Goal: Answer question/provide support: Share knowledge or assist other users

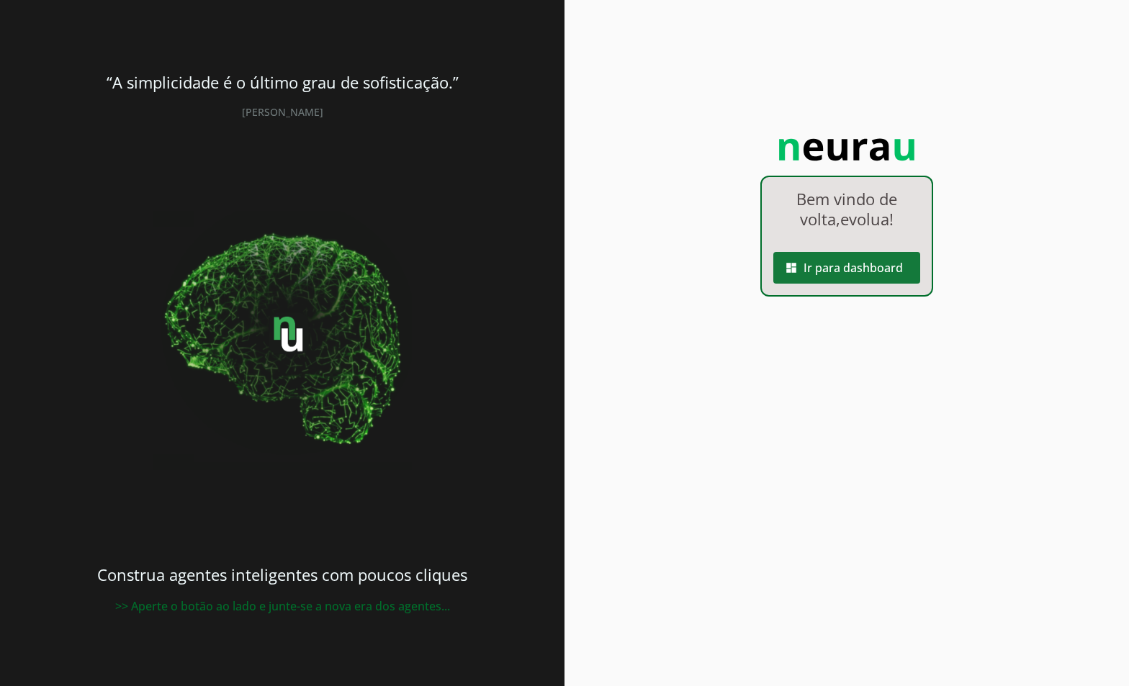
click at [847, 262] on span at bounding box center [846, 268] width 147 height 35
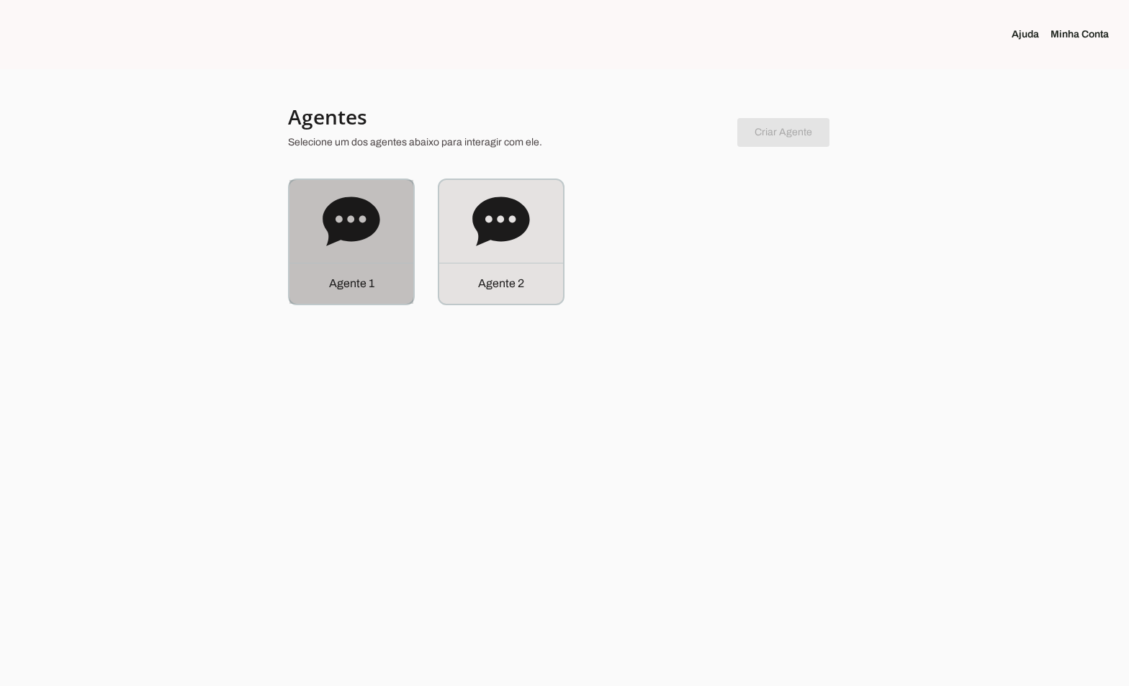
click at [358, 232] on icon at bounding box center [351, 221] width 57 height 49
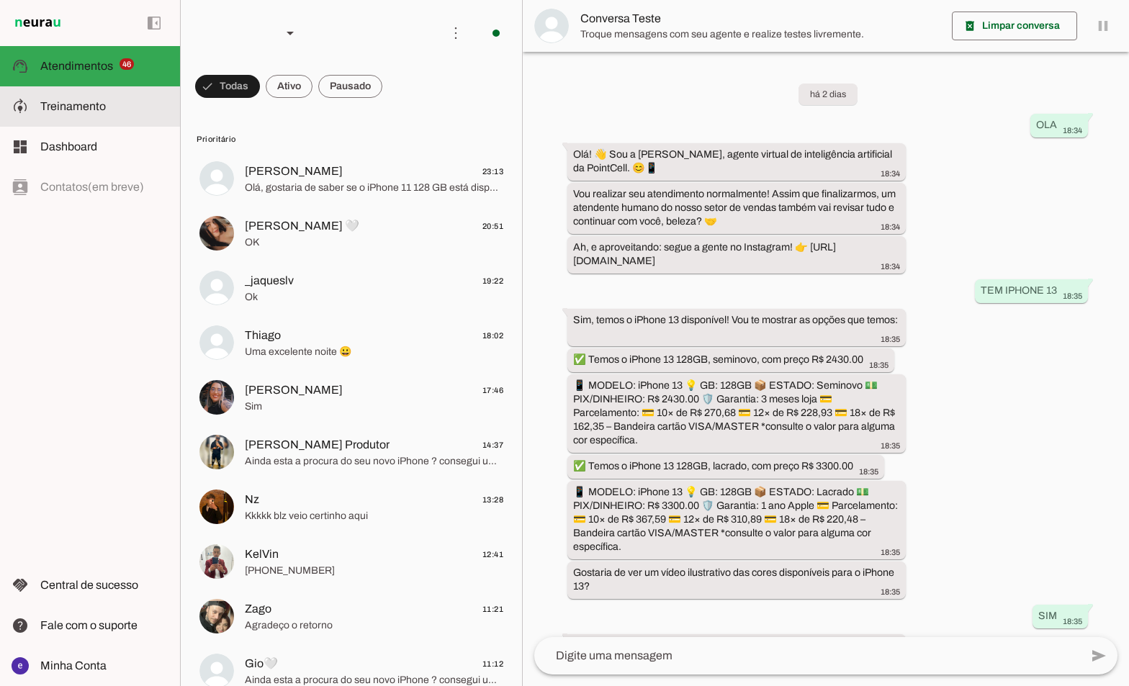
scroll to position [152, 0]
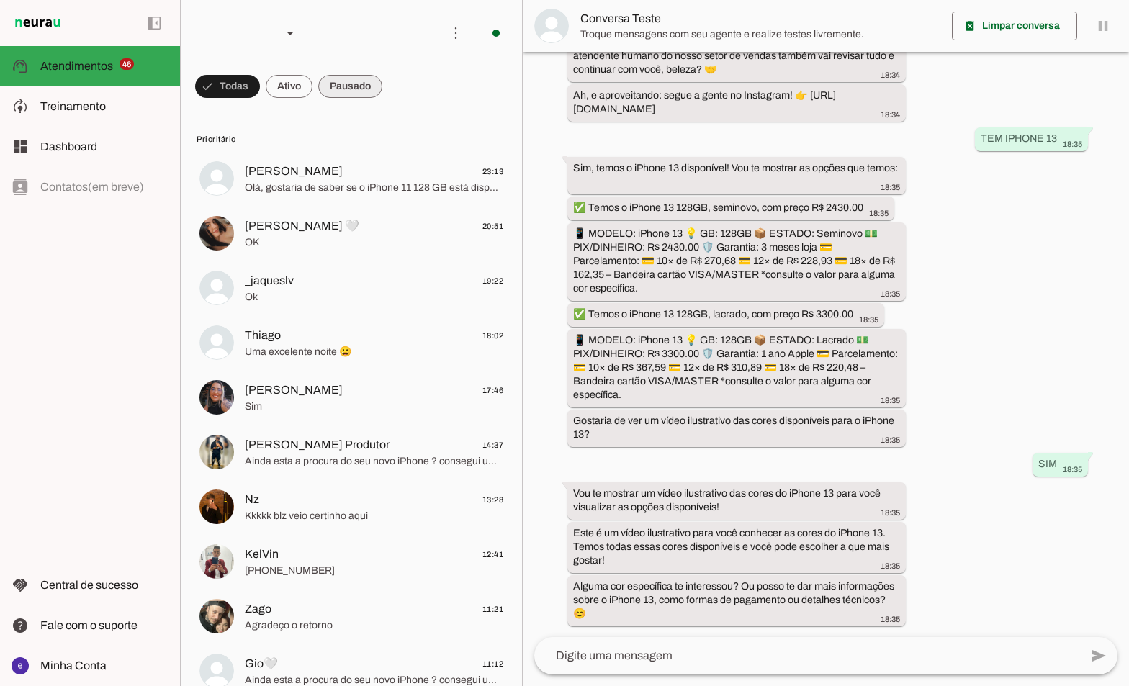
click at [260, 87] on span at bounding box center [227, 86] width 65 height 35
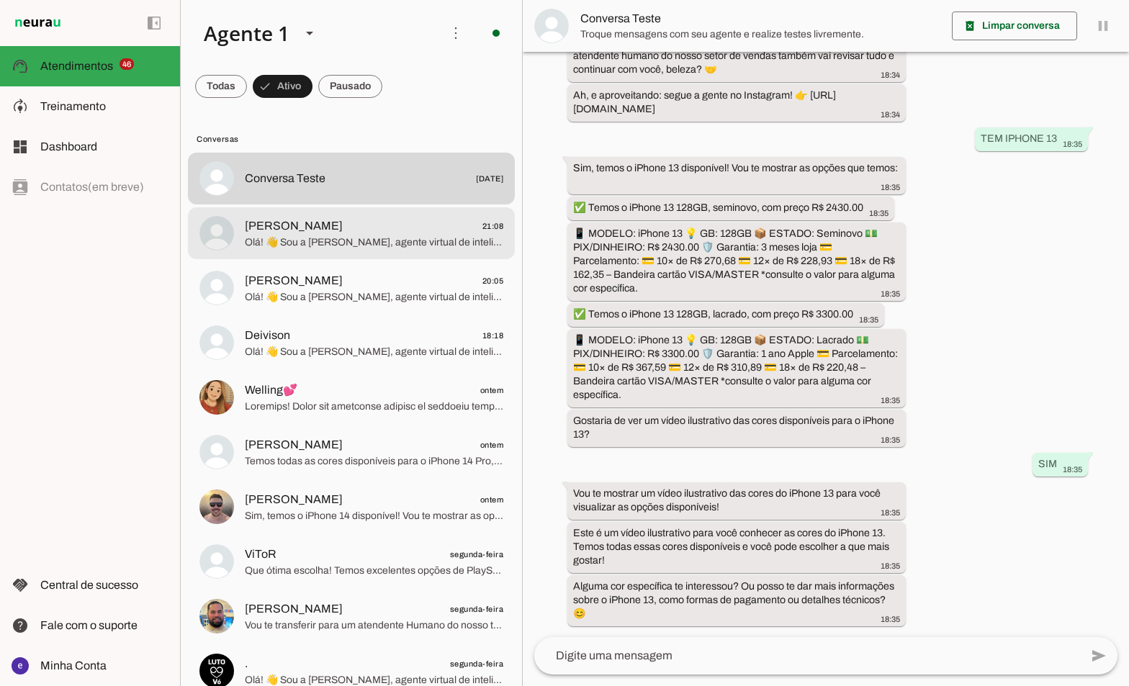
click at [391, 204] on md-item "[PERSON_NAME] 21:08 Olá! 👋 Sou a [PERSON_NAME], agente virtual de inteligência …" at bounding box center [351, 179] width 327 height 52
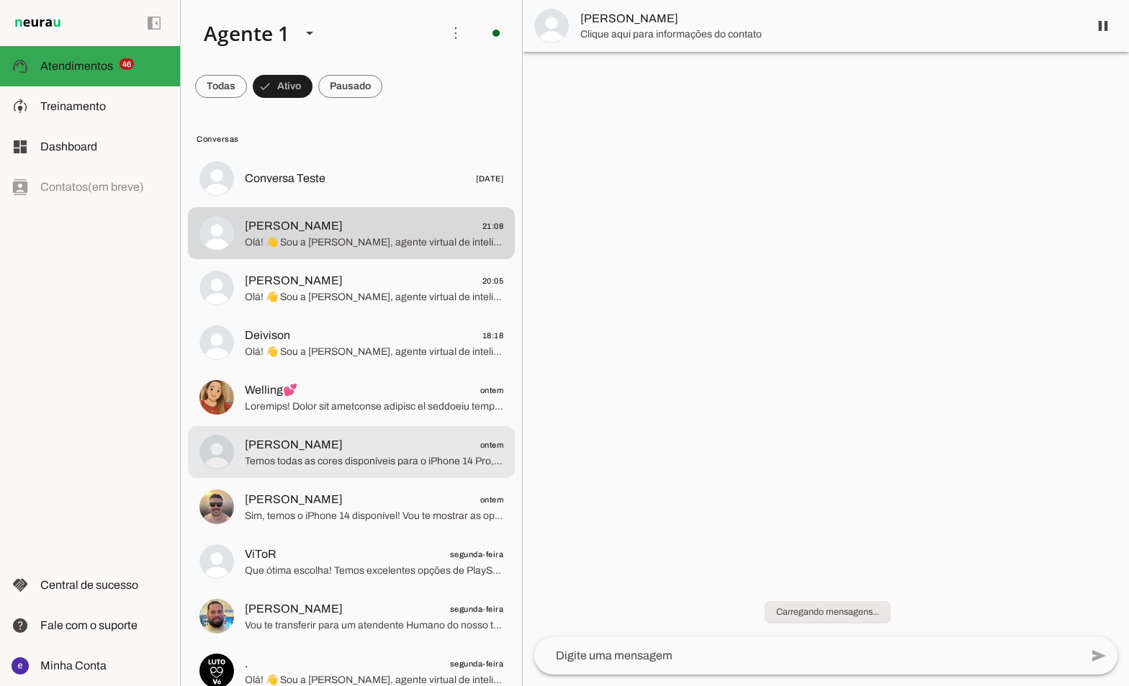
click at [395, 204] on md-item "[PERSON_NAME] ontem Temos todas as cores disponíveis para o iPhone 14 Pro, incl…" at bounding box center [351, 179] width 327 height 52
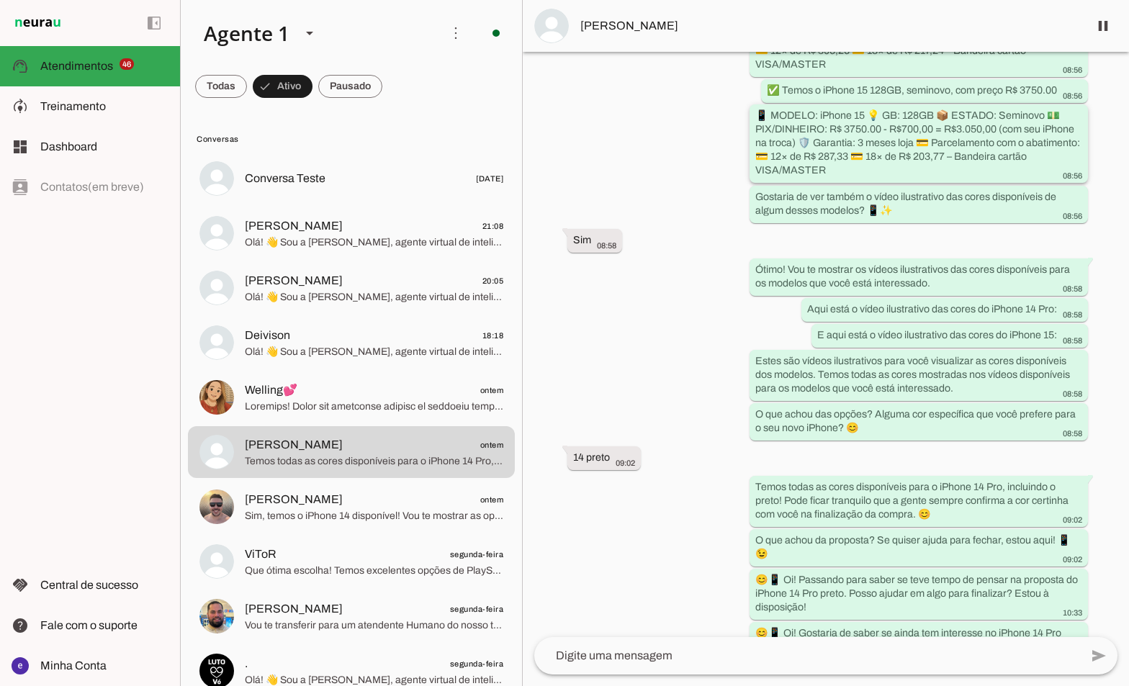
scroll to position [681, 0]
